Goal: Transaction & Acquisition: Download file/media

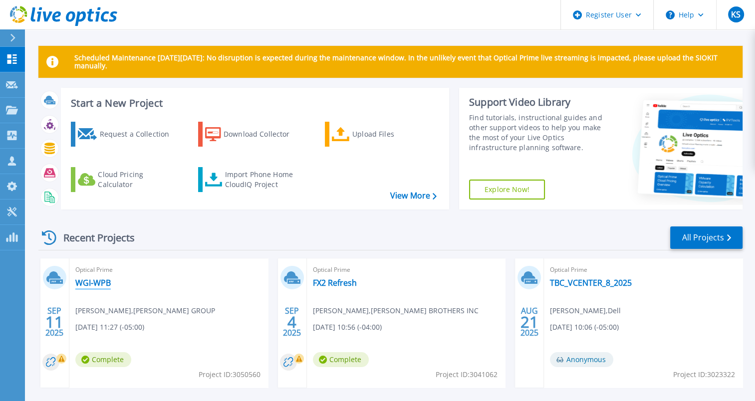
click at [90, 287] on link "WGI-WPB" at bounding box center [92, 283] width 35 height 10
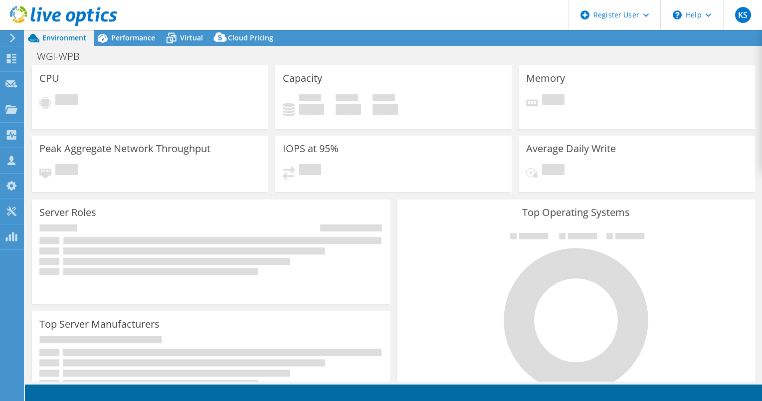
select select "USD"
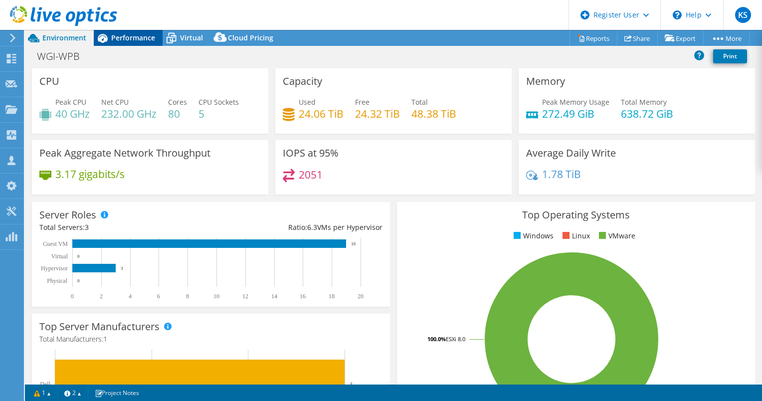
click at [121, 43] on div "Performance" at bounding box center [128, 38] width 69 height 16
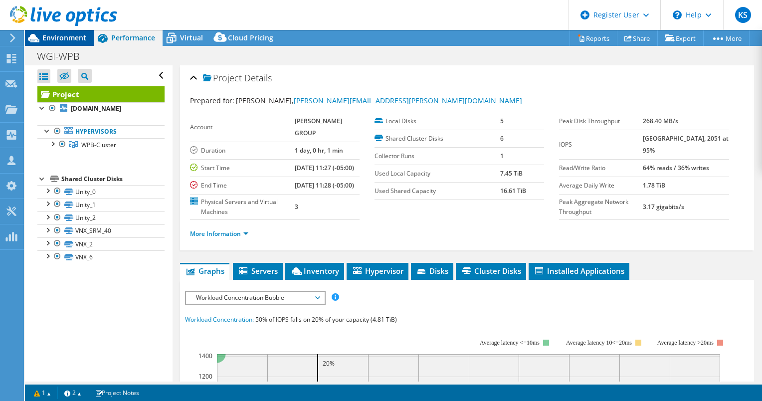
click at [72, 40] on span "Environment" at bounding box center [64, 37] width 44 height 9
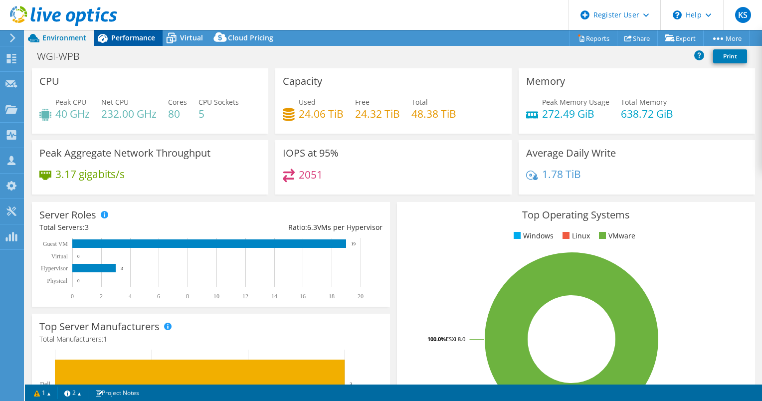
click at [135, 34] on span "Performance" at bounding box center [133, 37] width 44 height 9
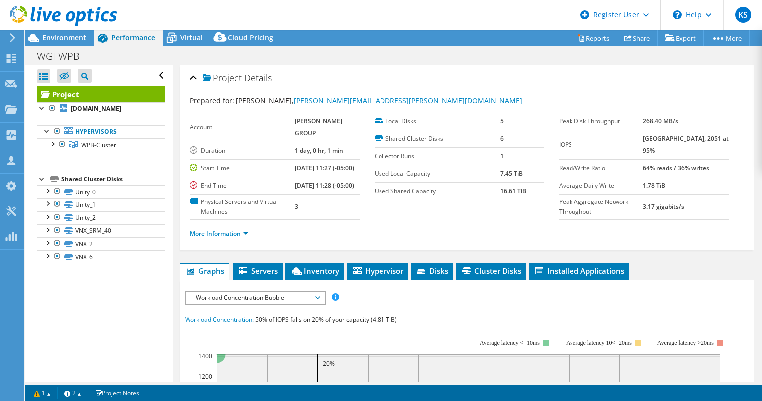
click at [245, 235] on div "More Information" at bounding box center [467, 234] width 554 height 28
click at [247, 238] on link "More Information" at bounding box center [219, 234] width 58 height 8
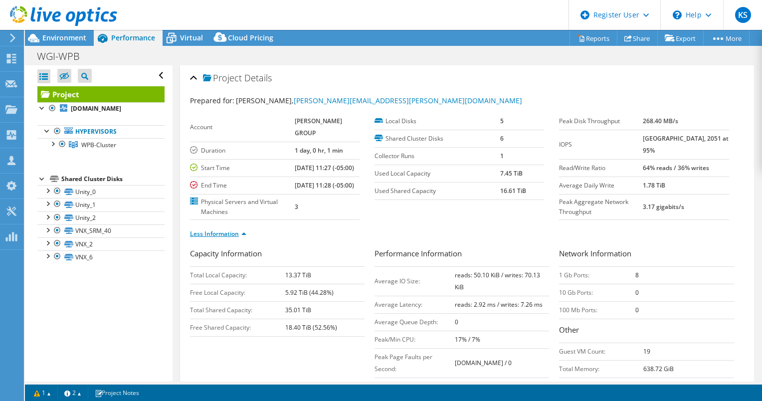
click at [247, 239] on li "Less Information" at bounding box center [221, 234] width 62 height 11
click at [243, 238] on link "Less Information" at bounding box center [218, 234] width 56 height 8
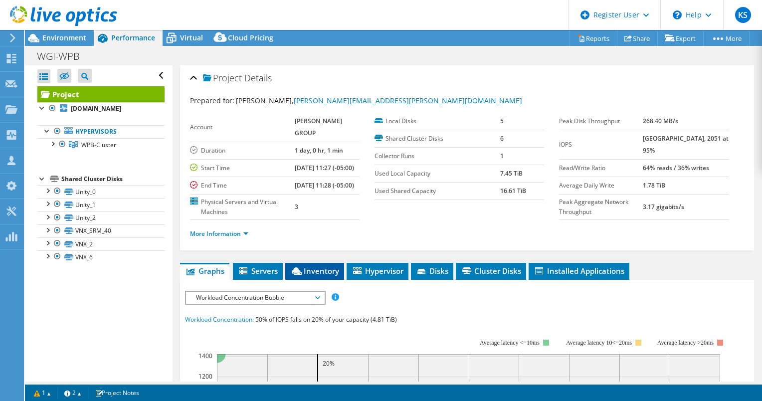
click at [320, 276] on span "Inventory" at bounding box center [314, 271] width 49 height 10
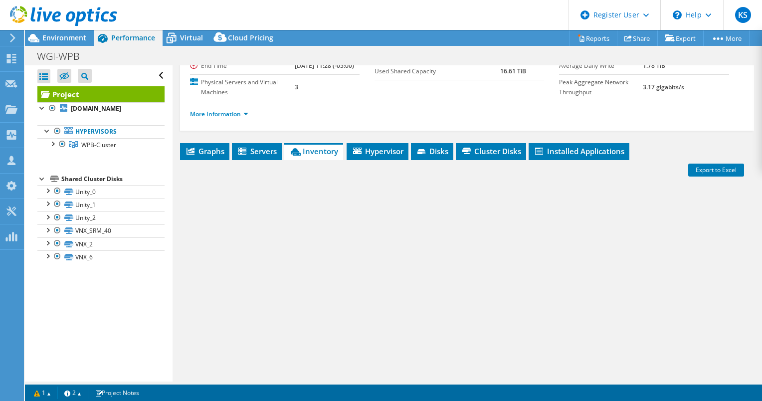
scroll to position [124, 0]
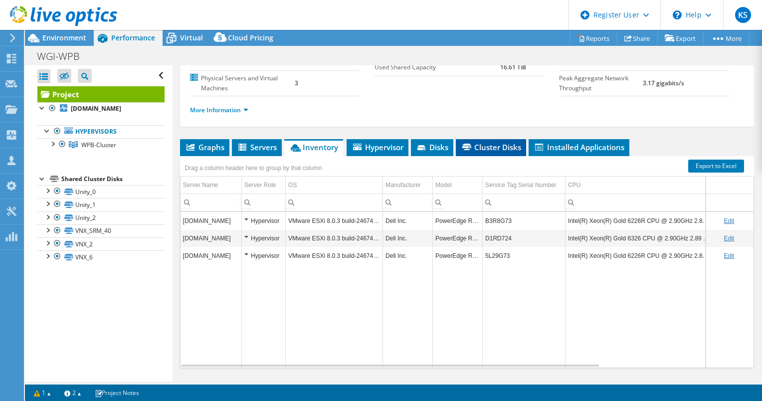
click at [483, 152] on span "Cluster Disks" at bounding box center [491, 147] width 60 height 10
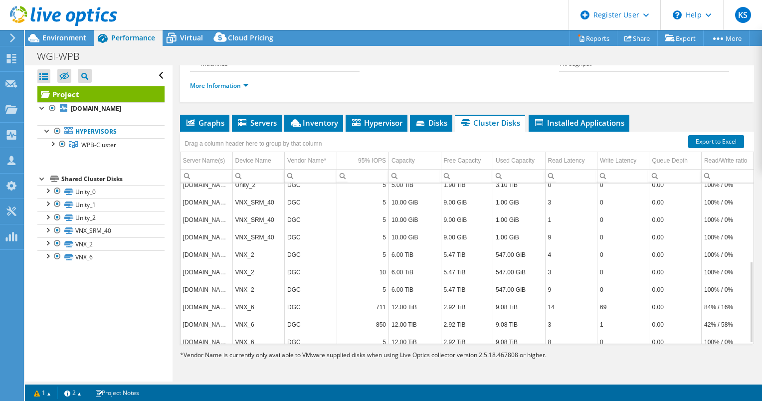
scroll to position [152, 0]
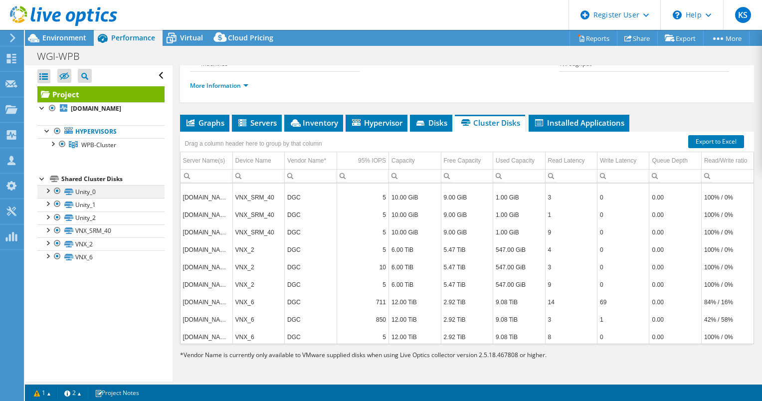
click at [45, 190] on div at bounding box center [47, 190] width 10 height 10
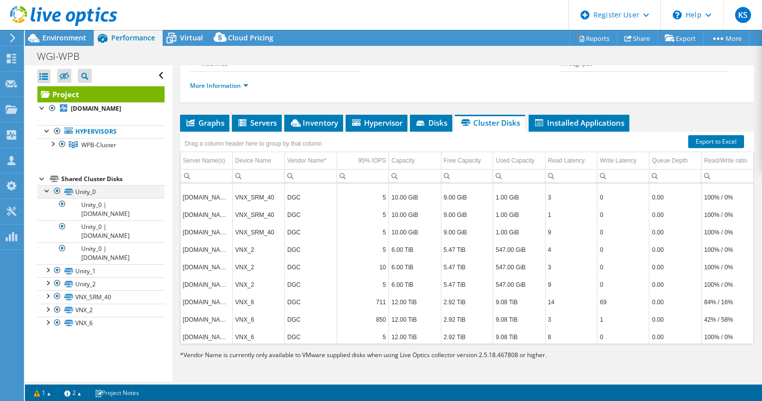
click at [45, 190] on div at bounding box center [47, 190] width 10 height 10
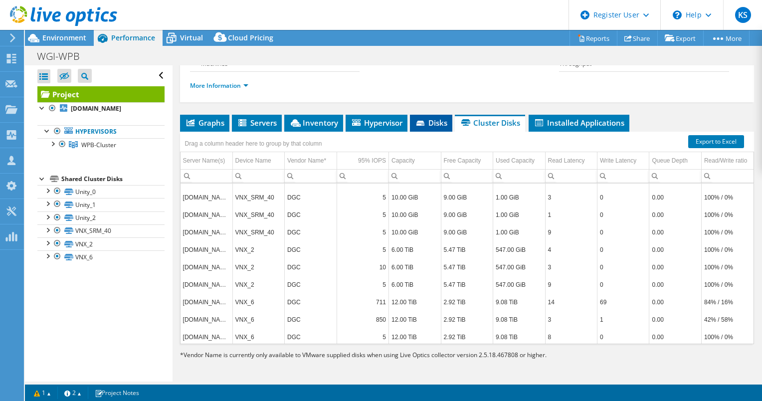
click at [420, 118] on span "Disks" at bounding box center [431, 123] width 32 height 10
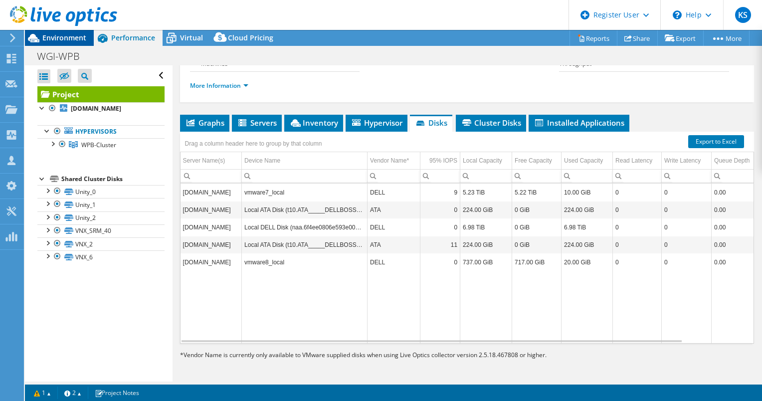
click at [62, 38] on span "Environment" at bounding box center [64, 37] width 44 height 9
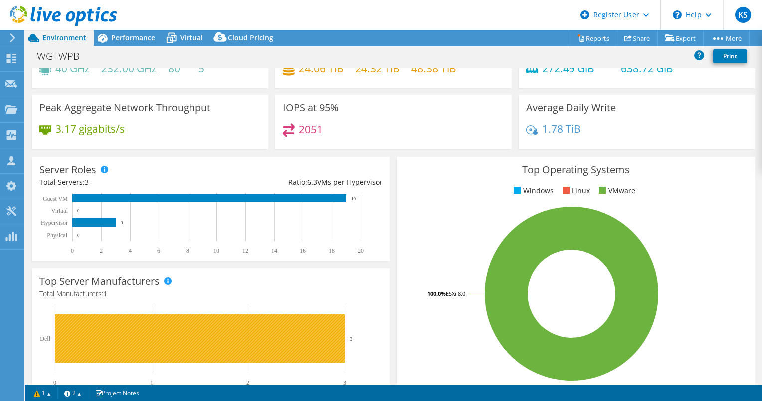
scroll to position [0, 0]
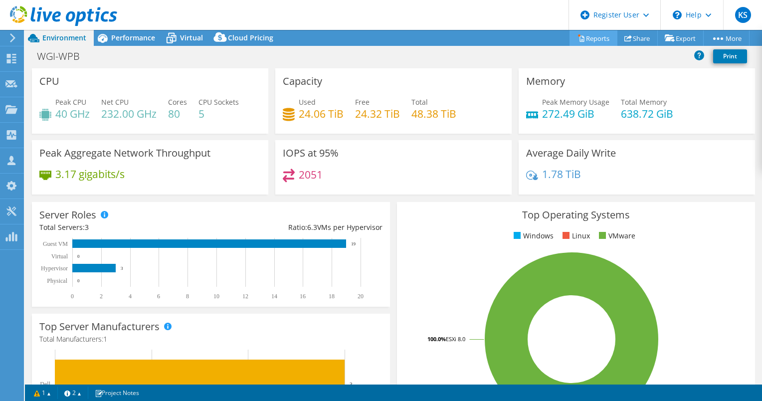
click at [584, 37] on link "Reports" at bounding box center [594, 37] width 48 height 15
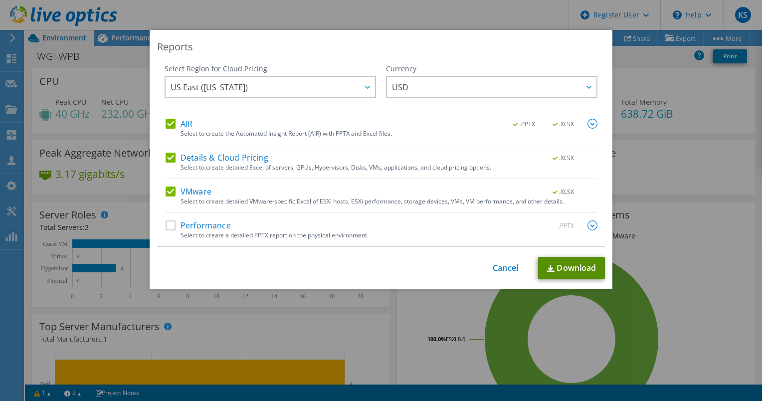
click at [571, 261] on link "Download" at bounding box center [571, 268] width 67 height 22
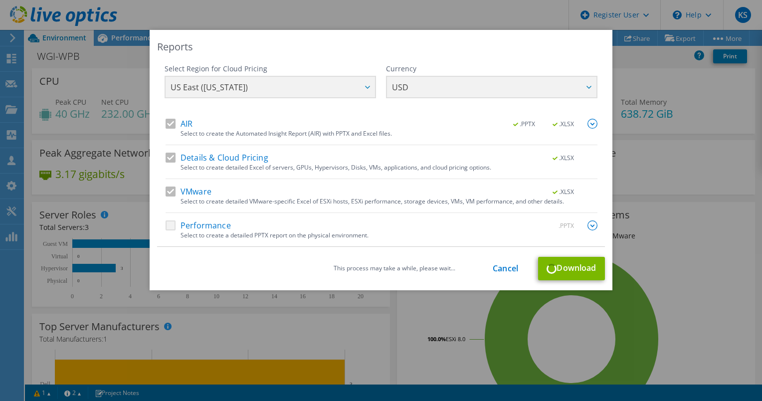
click at [744, 161] on div "Reports Select Region for Cloud Pricing Asia Pacific ([GEOGRAPHIC_DATA]) [GEOGR…" at bounding box center [381, 200] width 762 height 341
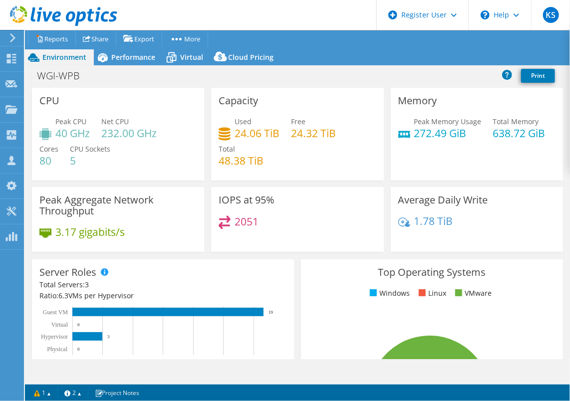
click at [473, 127] on div "Peak Memory Usage 272.49 GiB" at bounding box center [447, 127] width 67 height 22
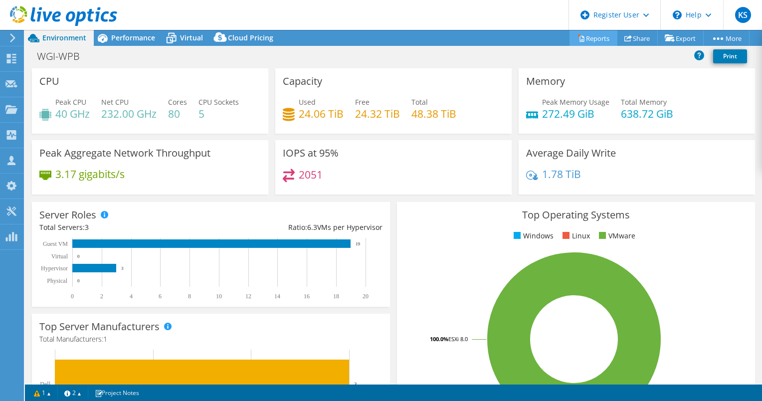
click at [584, 35] on link "Reports" at bounding box center [594, 37] width 48 height 15
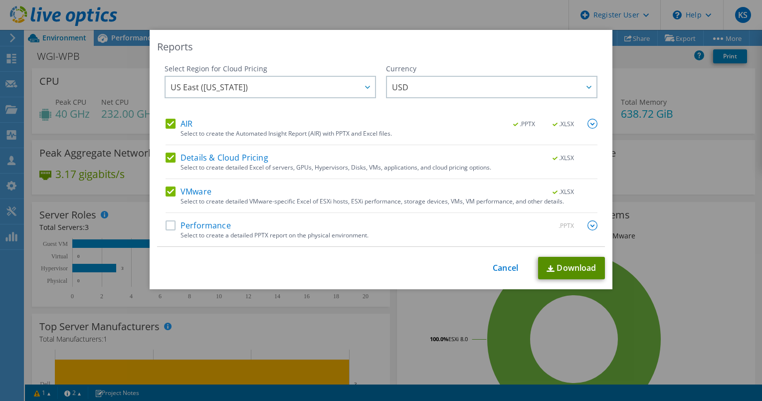
click at [554, 275] on link "Download" at bounding box center [571, 268] width 67 height 22
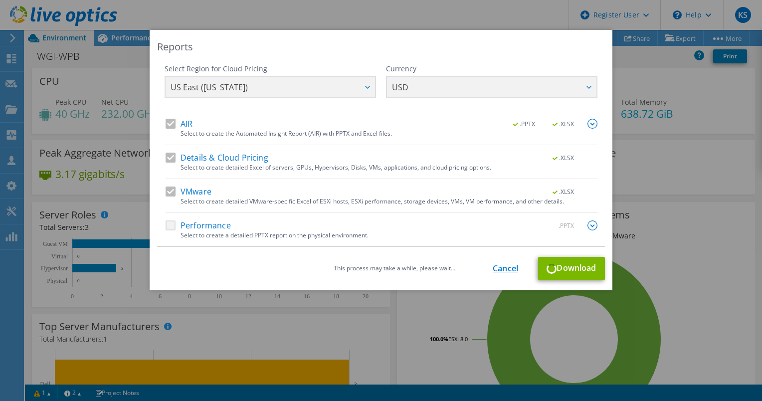
click at [500, 266] on link "Cancel" at bounding box center [505, 268] width 25 height 9
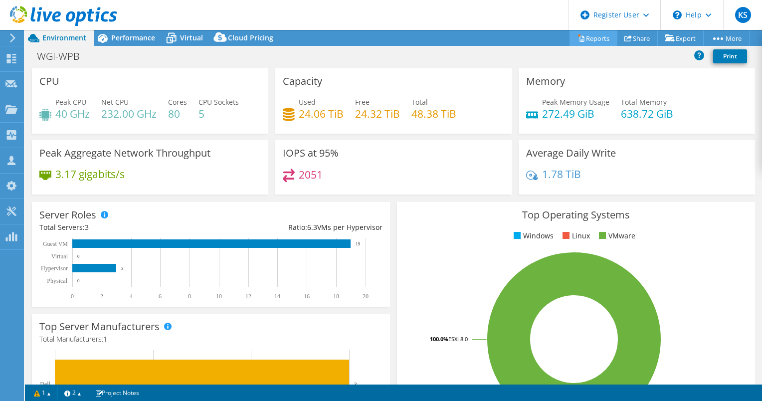
click at [583, 43] on link "Reports" at bounding box center [594, 37] width 48 height 15
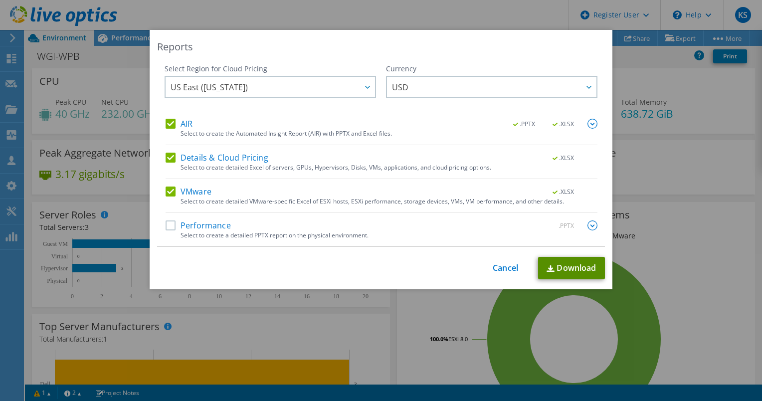
click at [567, 271] on link "Download" at bounding box center [571, 268] width 67 height 22
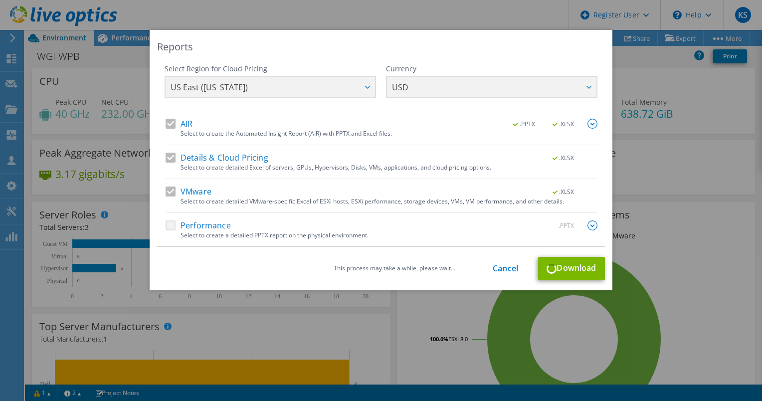
click at [336, 27] on div "Reports Select Region for Cloud Pricing Asia Pacific ([GEOGRAPHIC_DATA]) [GEOGR…" at bounding box center [381, 200] width 762 height 401
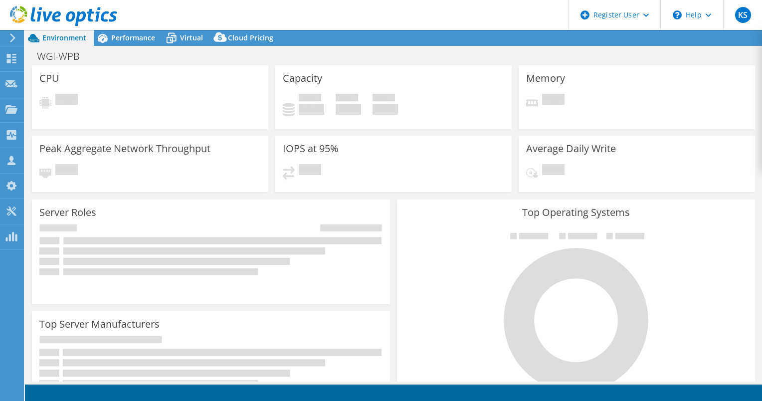
select select "USD"
